Goal: Transaction & Acquisition: Purchase product/service

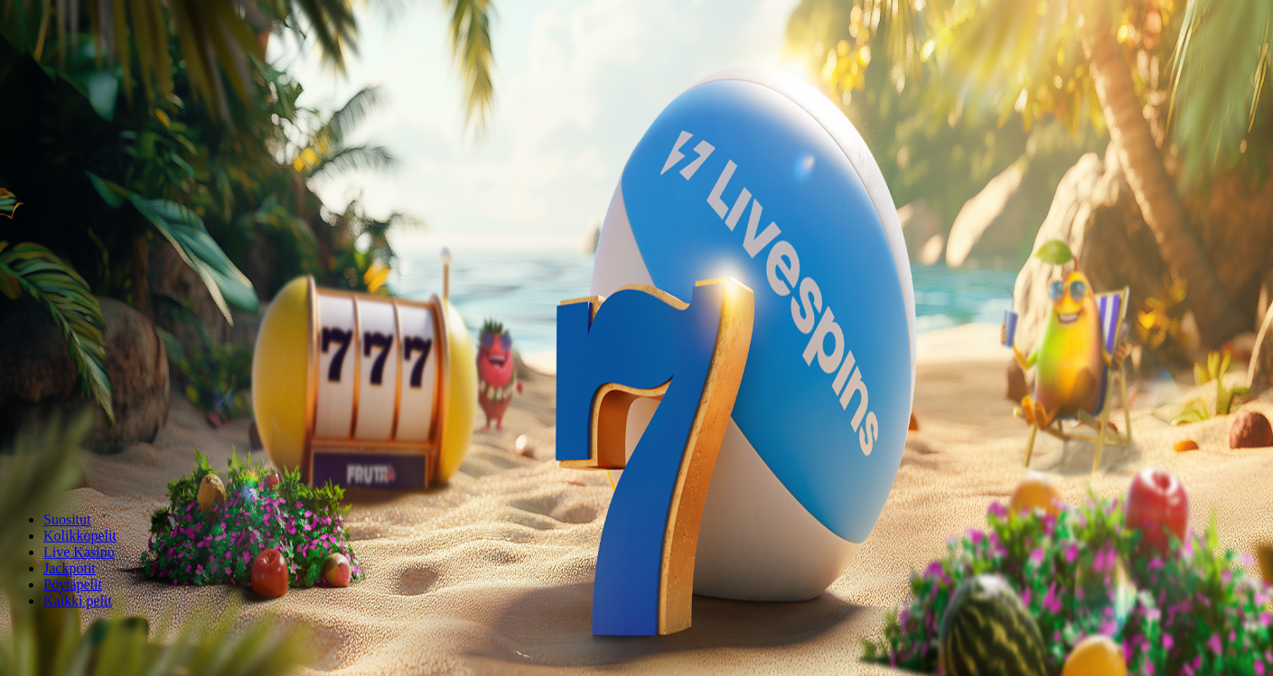
click at [96, 75] on button "Talletus 0.00 €" at bounding box center [51, 65] width 89 height 19
drag, startPoint x: 293, startPoint y: 163, endPoint x: 145, endPoint y: 143, distance: 149.6
click at [145, 143] on div "Talletus 0.00 € Kirjaudu Kasino Live Kasino Tarjoukset 00:11 Aloita pelaaminen …" at bounding box center [638, 242] width 1262 height 470
type input "**"
click at [7, 458] on button "TALLETA JA PELAA" at bounding box center [68, 467] width 123 height 19
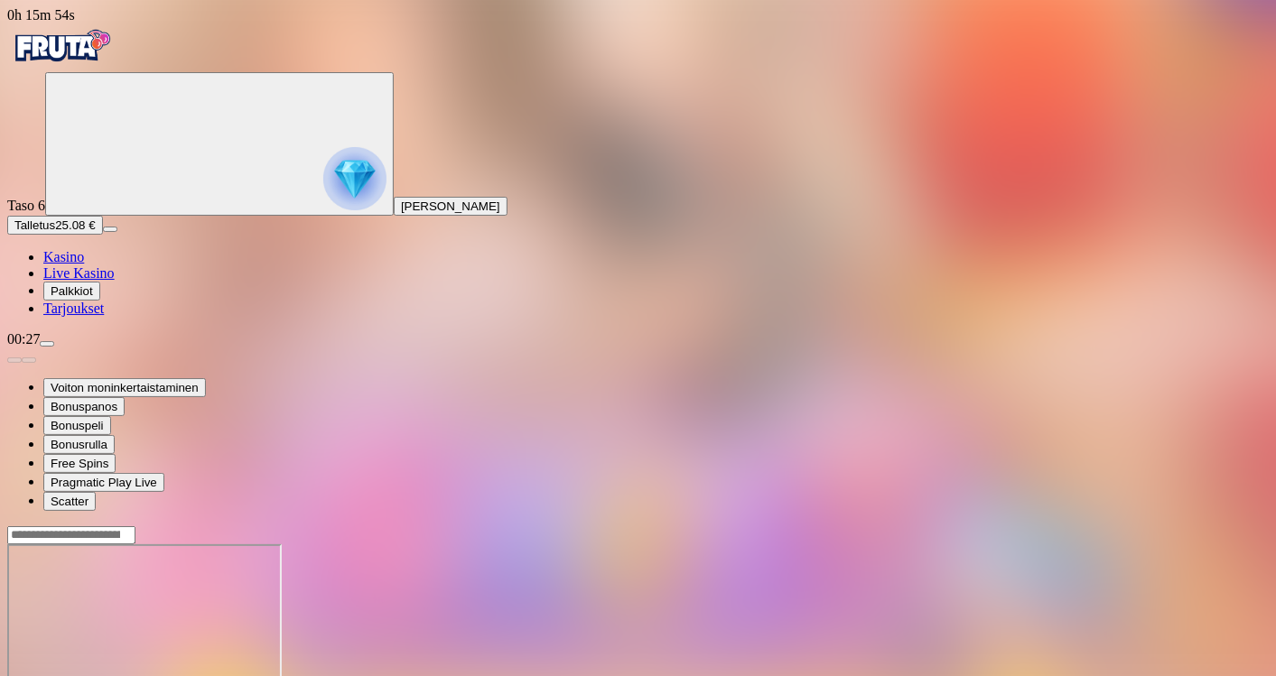
click at [99, 281] on span "Live Kasino" at bounding box center [78, 273] width 71 height 15
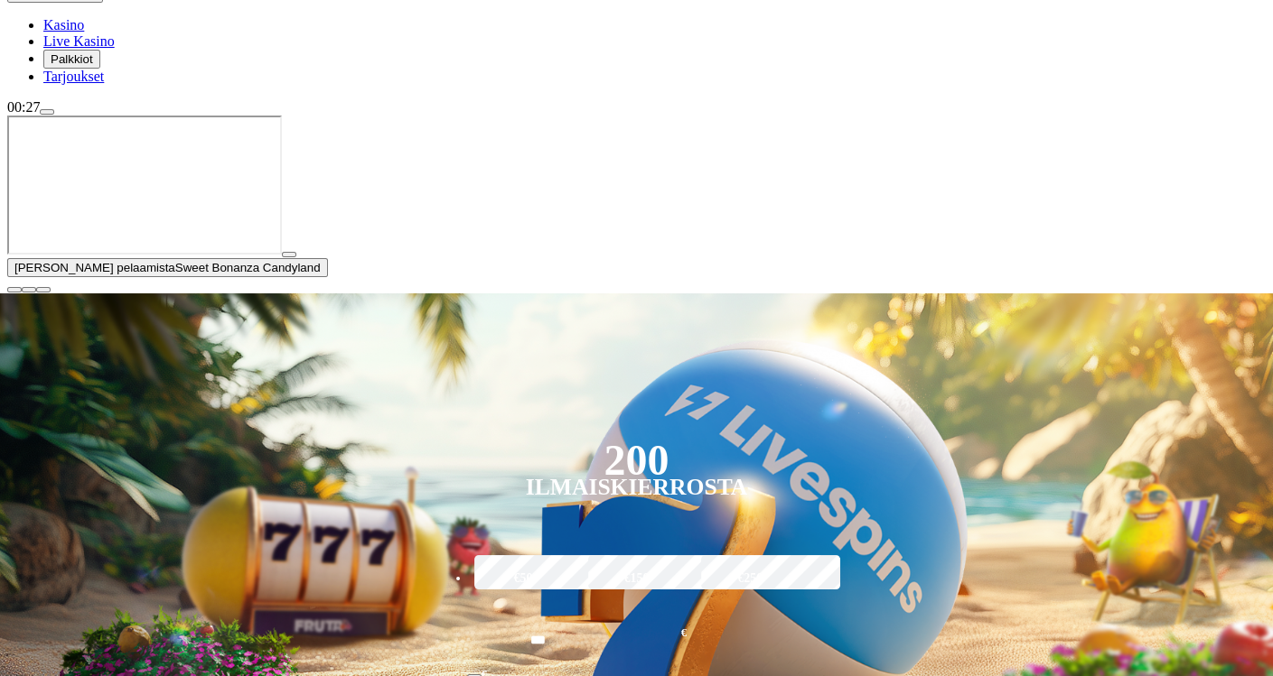
scroll to position [232, 0]
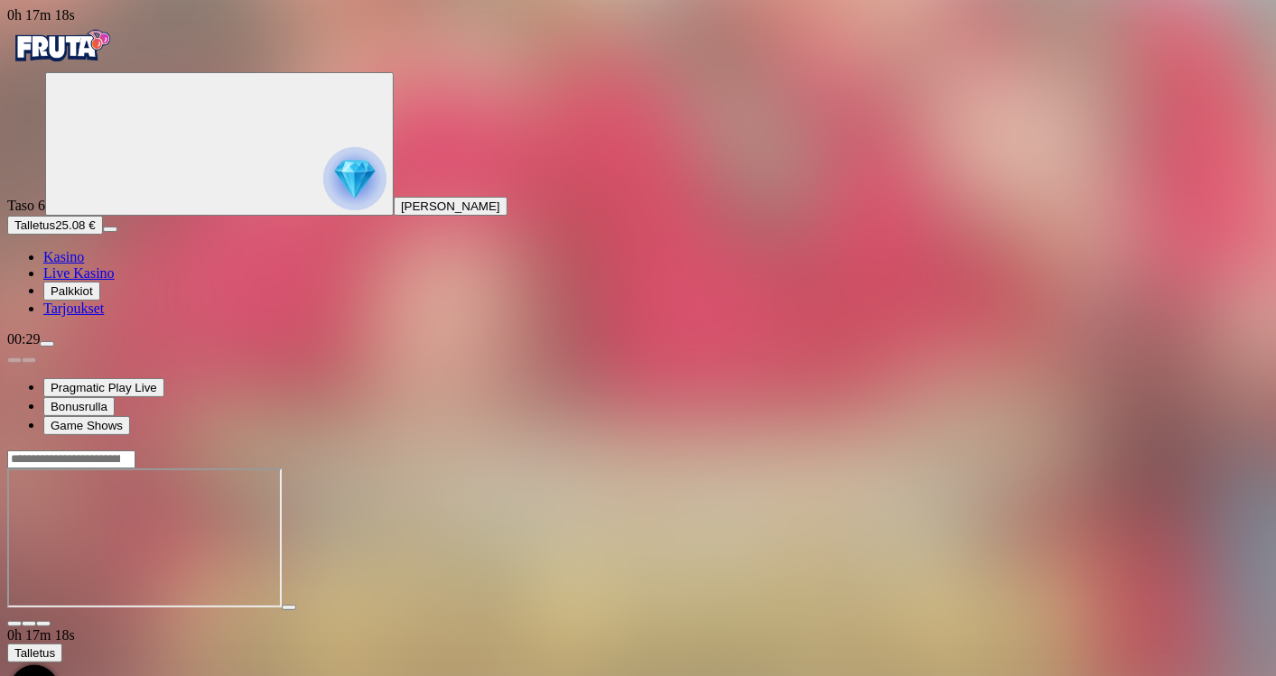
click at [863, 562] on div at bounding box center [638, 540] width 1262 height 143
click at [115, 281] on span "Live Kasino" at bounding box center [78, 273] width 71 height 15
